Goal: Navigation & Orientation: Understand site structure

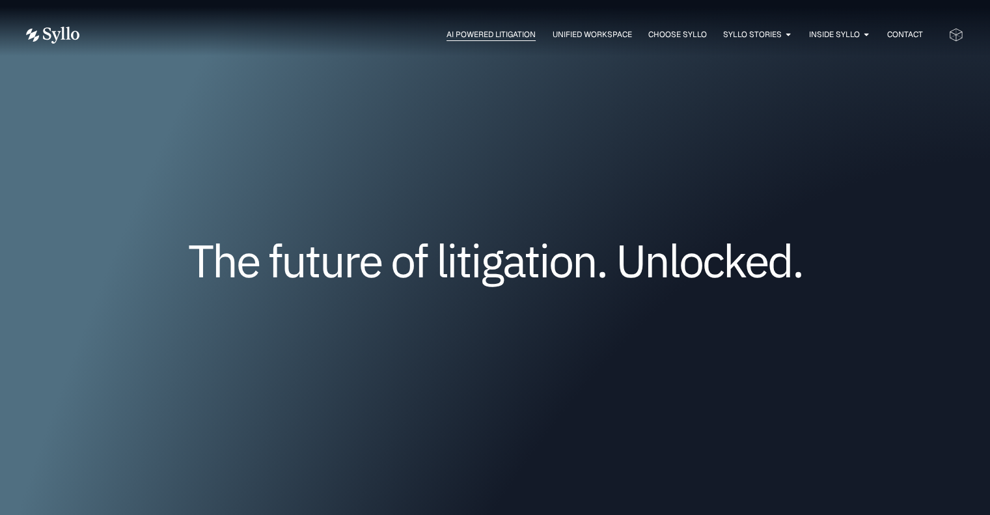
click at [464, 33] on span "AI Powered Litigation" at bounding box center [491, 35] width 89 height 12
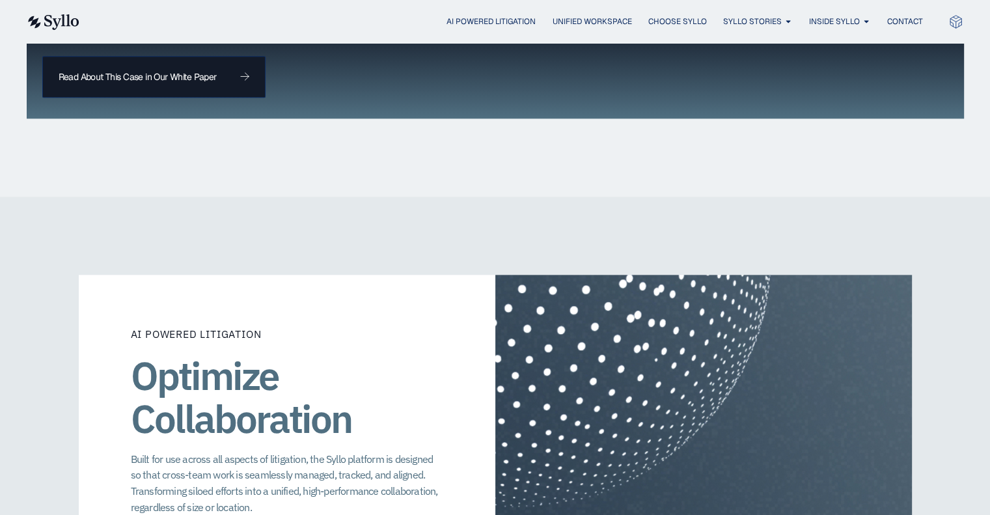
scroll to position [1432, 0]
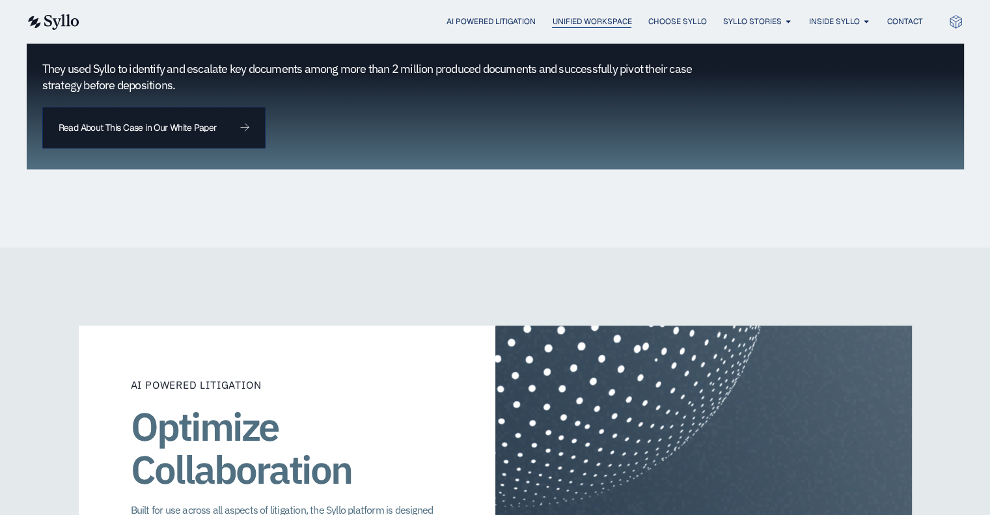
click at [570, 20] on span "Unified Workspace" at bounding box center [591, 22] width 79 height 12
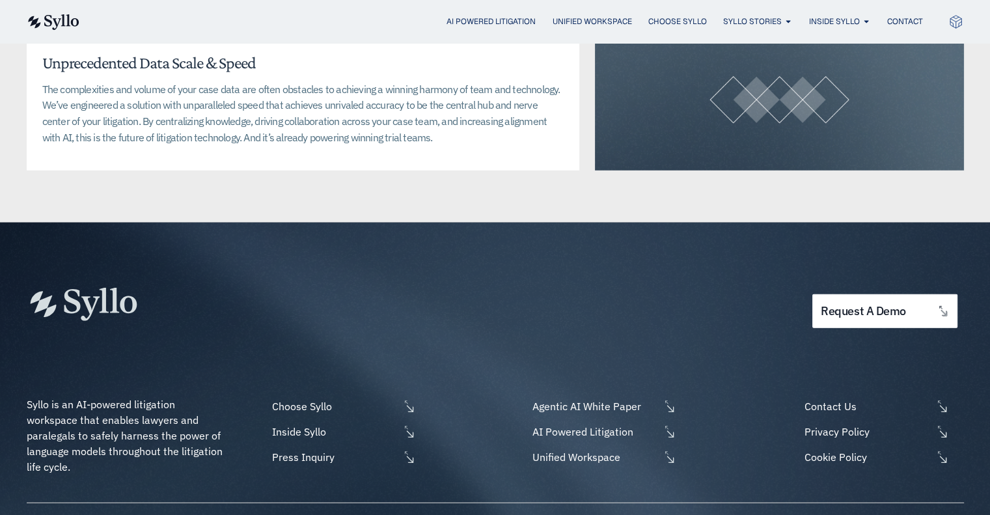
scroll to position [3320, 0]
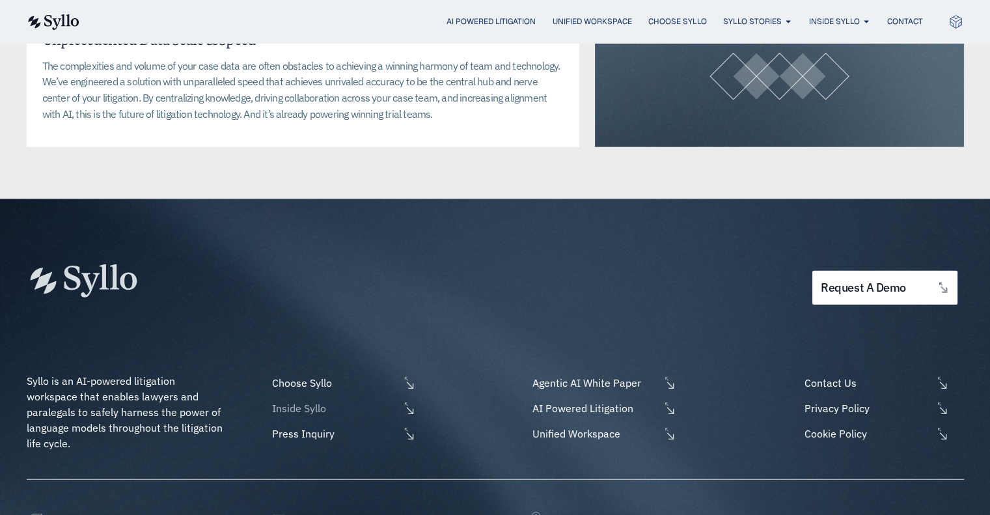
click at [309, 400] on span "Inside Syllo" at bounding box center [334, 408] width 130 height 16
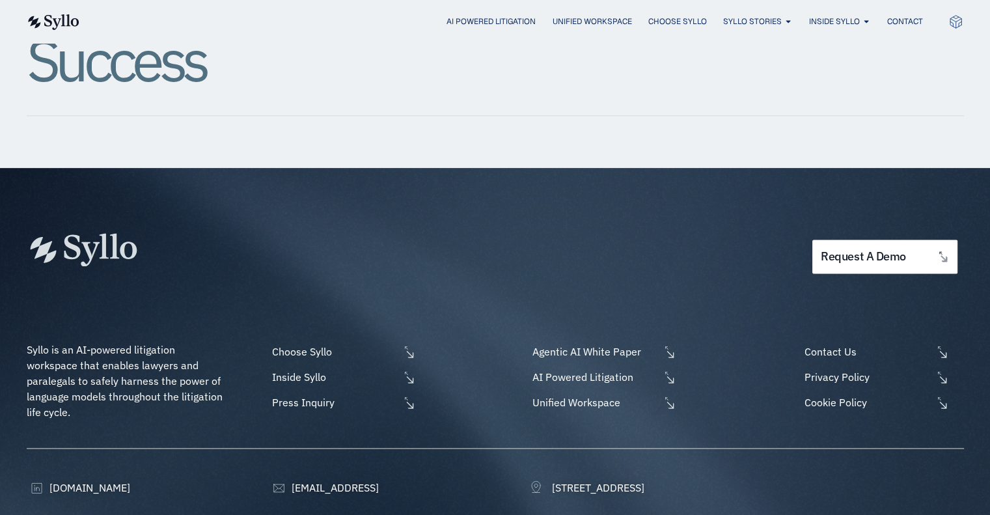
scroll to position [1693, 0]
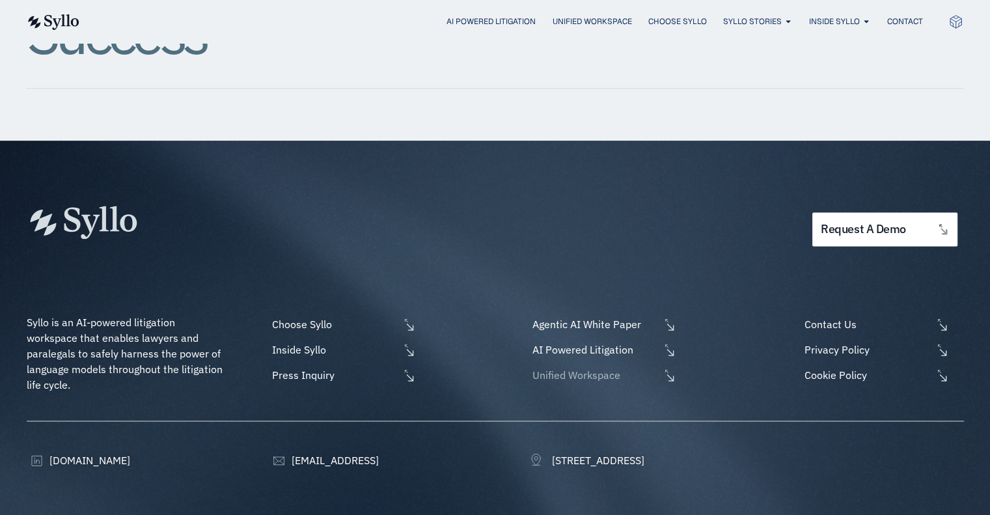
click at [575, 367] on span "Unified Workspace" at bounding box center [594, 375] width 130 height 16
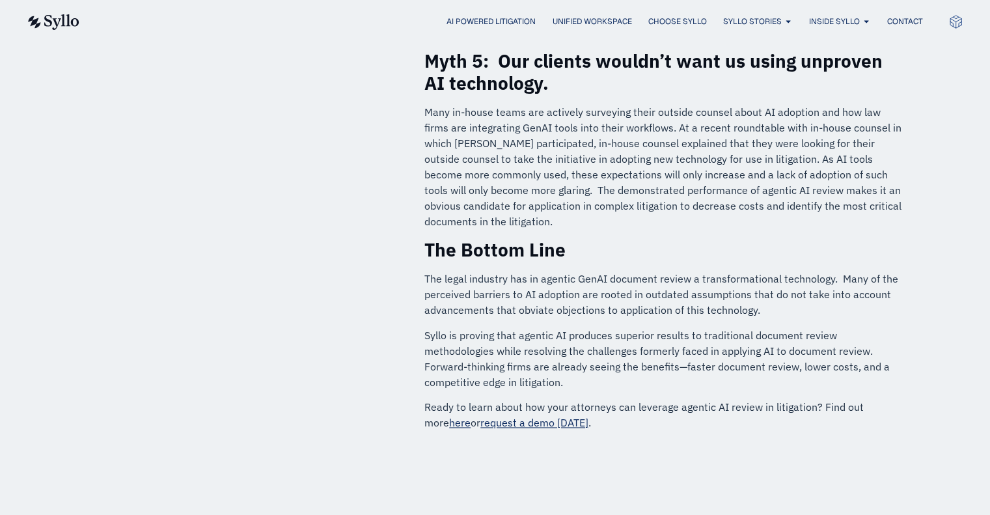
scroll to position [1693, 0]
